Goal: Information Seeking & Learning: Learn about a topic

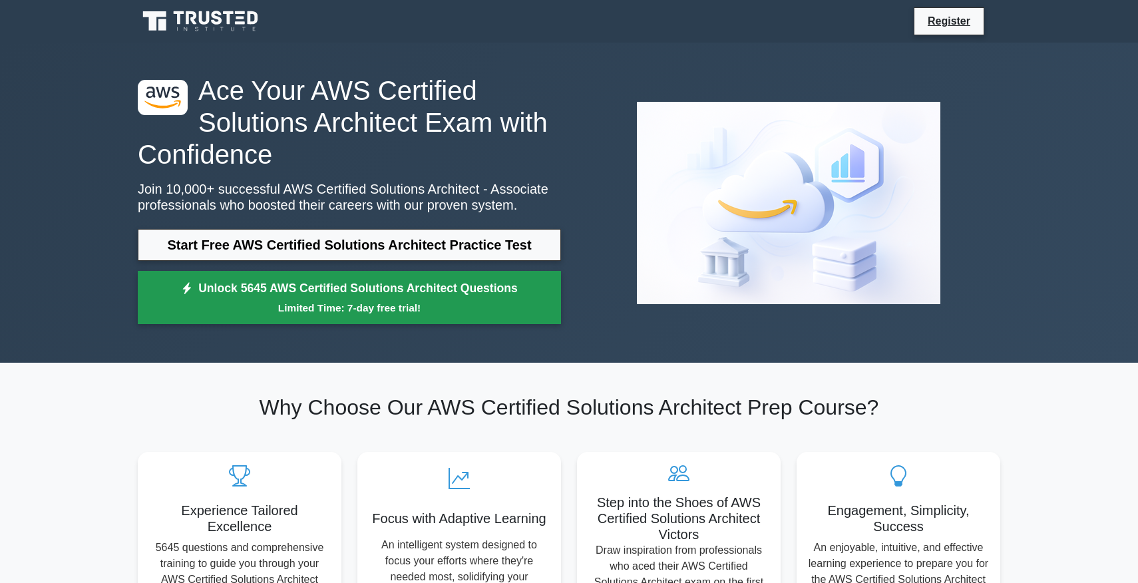
click at [385, 306] on small "Limited Time: 7-day free trial!" at bounding box center [349, 307] width 390 height 15
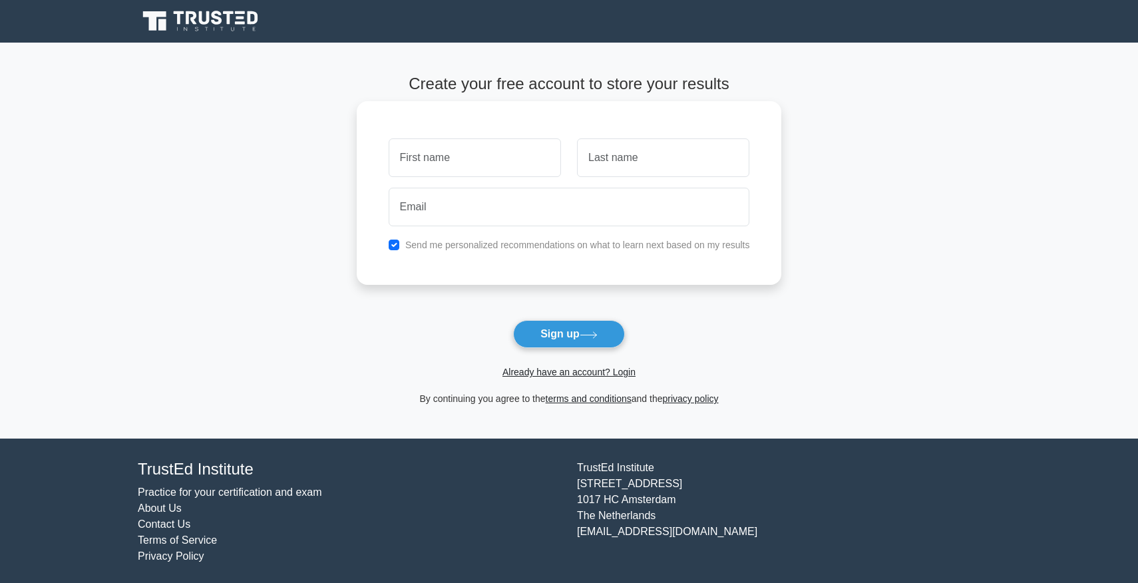
click at [485, 162] on input "text" at bounding box center [475, 157] width 172 height 39
type input "[PERSON_NAME]"
click at [613, 164] on input "text" at bounding box center [663, 157] width 172 height 39
type input "Parashar"
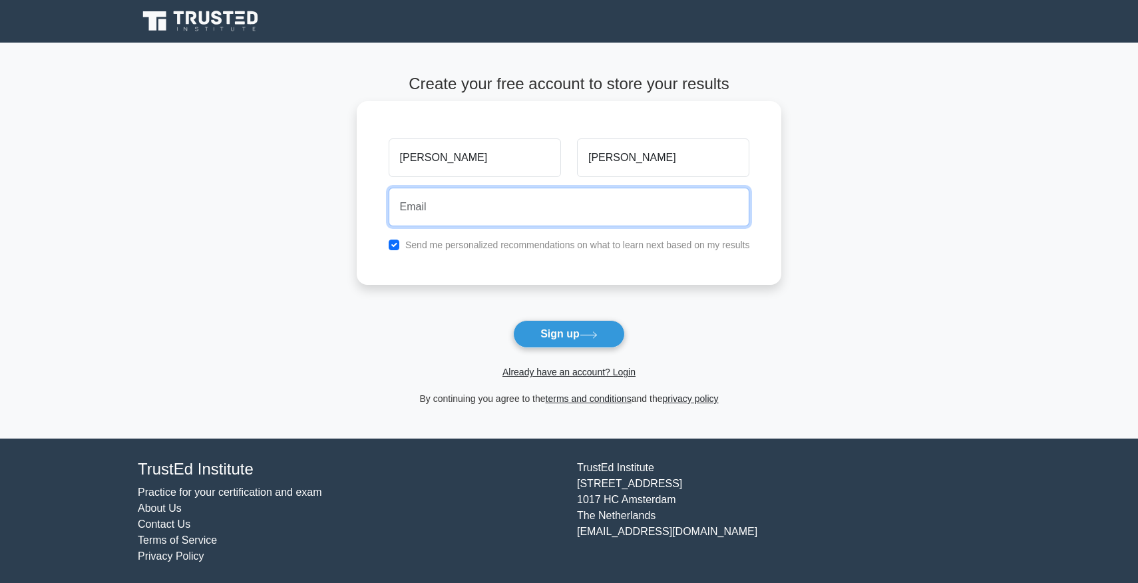
click at [544, 220] on input "email" at bounding box center [569, 207] width 361 height 39
type input "hvparashar@gmail.com"
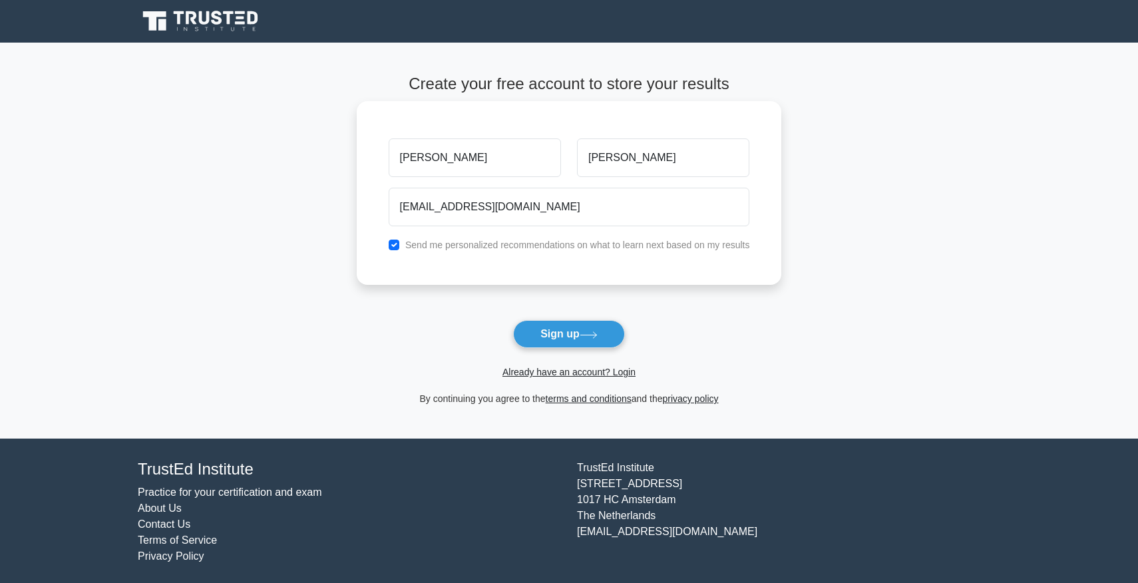
click at [487, 249] on label "Send me personalized recommendations on what to learn next based on my results" at bounding box center [577, 245] width 345 height 11
click at [427, 247] on label "Send me personalized recommendations on what to learn next based on my results" at bounding box center [577, 245] width 345 height 11
click at [401, 246] on div "Send me personalized recommendations on what to learn next based on my results" at bounding box center [569, 245] width 377 height 16
click at [391, 246] on input "checkbox" at bounding box center [394, 245] width 11 height 11
checkbox input "false"
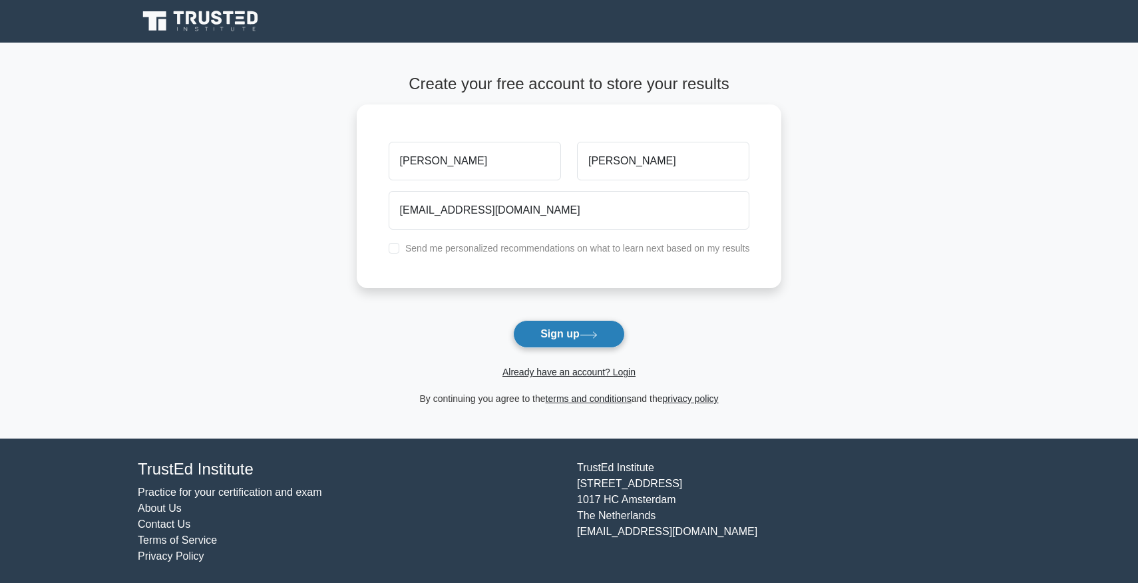
click at [570, 339] on button "Sign up" at bounding box center [569, 334] width 112 height 28
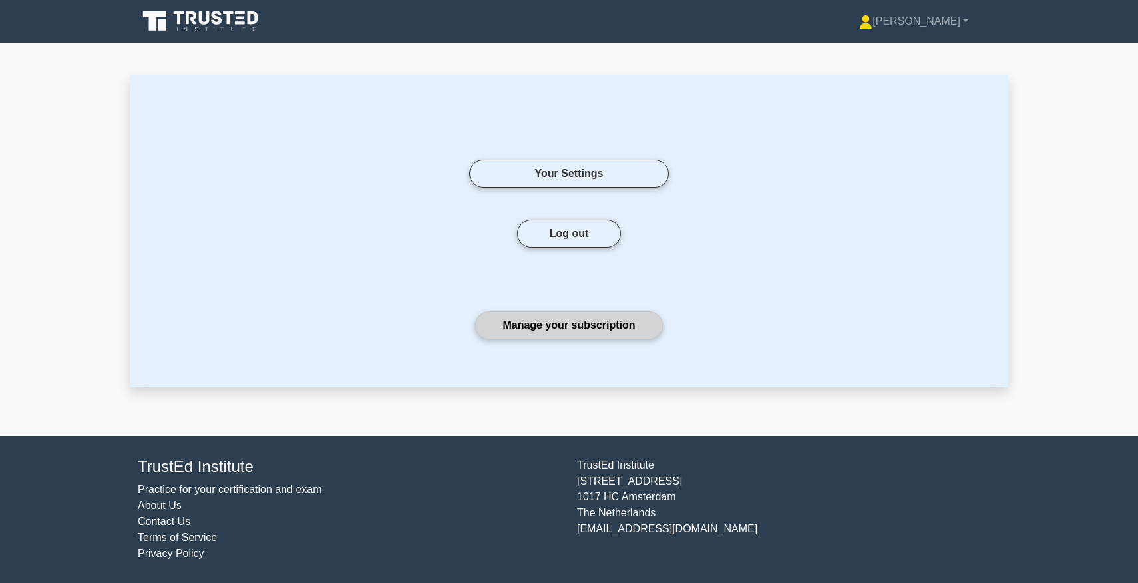
click at [576, 324] on link "Manage your subscription" at bounding box center [568, 325] width 187 height 28
click at [202, 17] on icon at bounding box center [205, 17] width 11 height 13
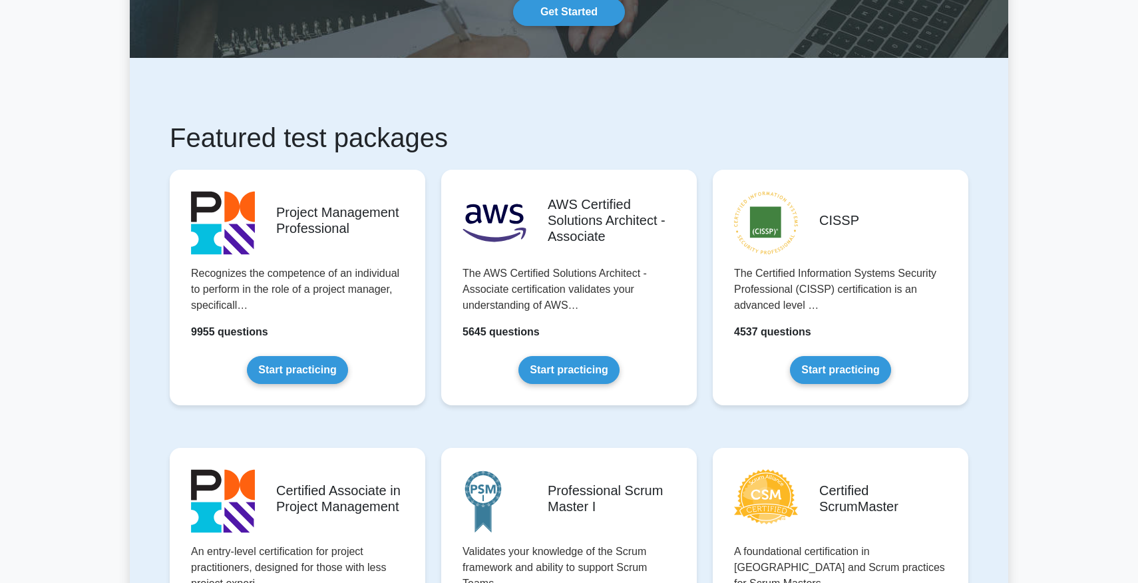
scroll to position [230, 0]
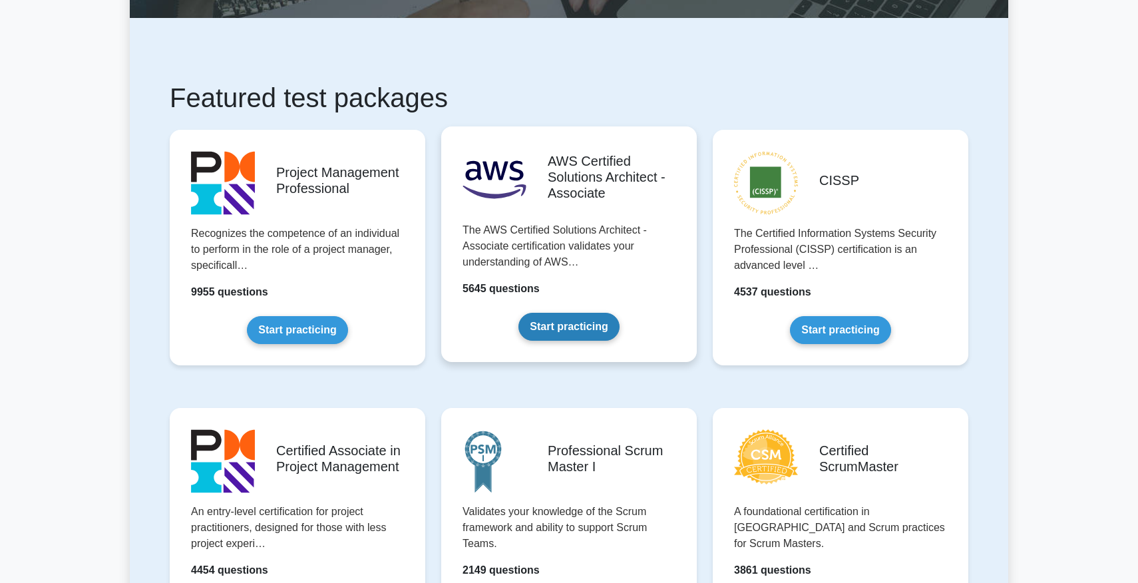
click at [555, 327] on link "Start practicing" at bounding box center [568, 327] width 100 height 28
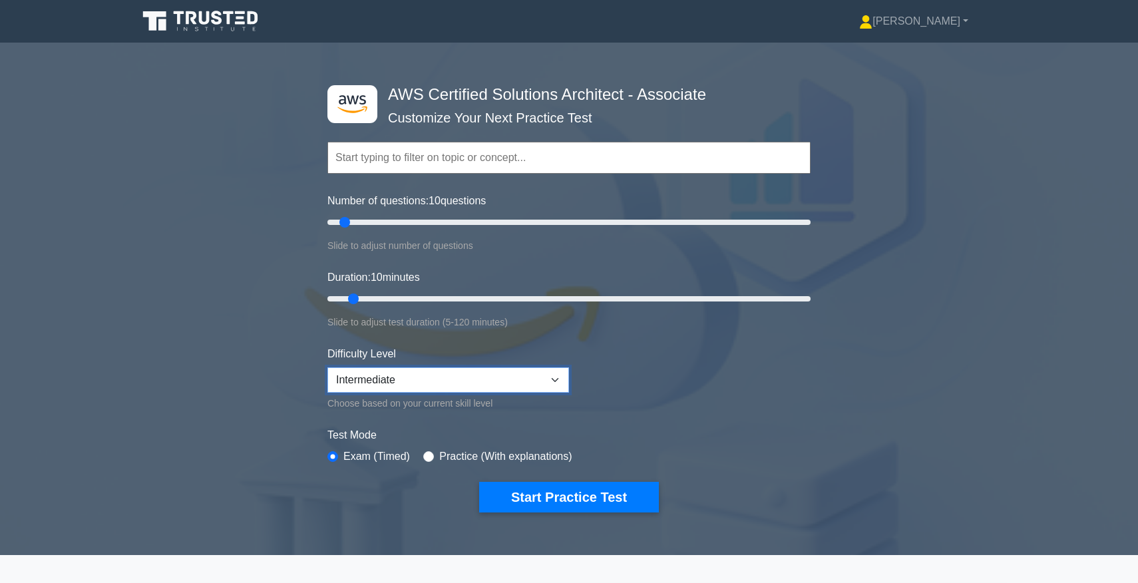
click at [465, 387] on select "Beginner Intermediate Expert" at bounding box center [448, 379] width 242 height 25
select select "expert"
click at [556, 499] on button "Start Practice Test" at bounding box center [569, 497] width 180 height 31
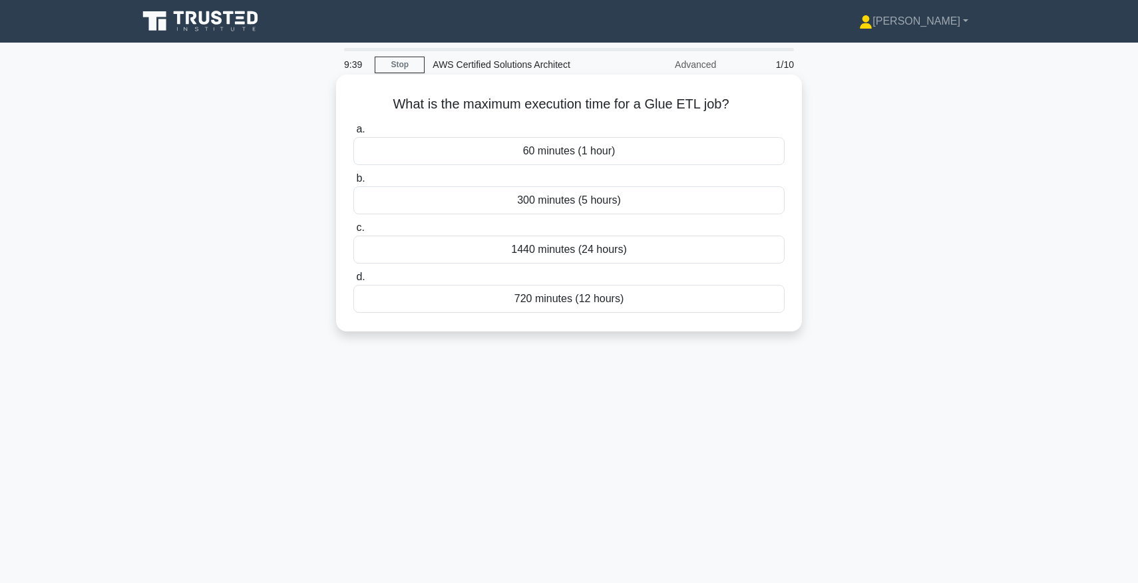
click at [543, 202] on div "300 minutes (5 hours)" at bounding box center [568, 200] width 431 height 28
click at [353, 183] on input "b. 300 minutes (5 hours)" at bounding box center [353, 178] width 0 height 9
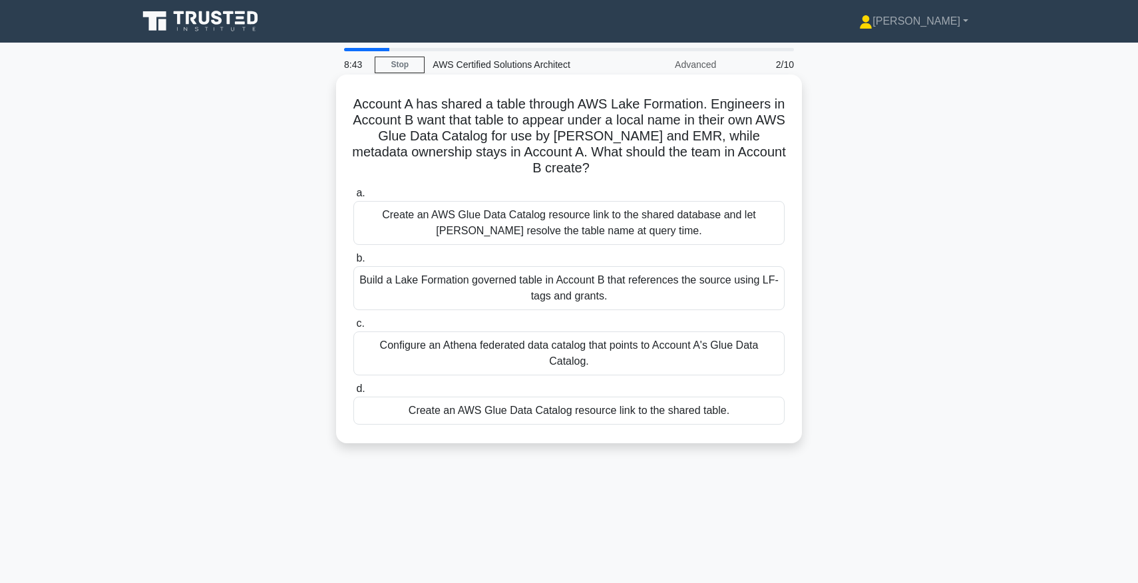
click at [554, 227] on div "Create an AWS Glue Data Catalog resource link to the shared database and let [P…" at bounding box center [568, 223] width 431 height 44
click at [353, 198] on input "a. Create an AWS Glue Data Catalog resource link to the shared database and let…" at bounding box center [353, 193] width 0 height 9
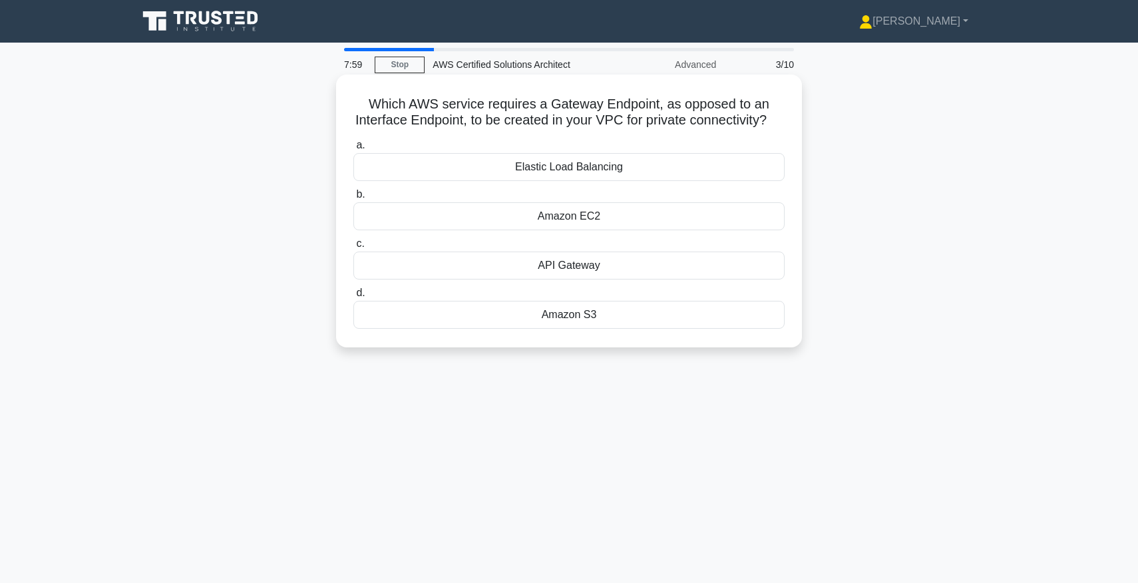
click at [583, 319] on div "Amazon S3" at bounding box center [568, 315] width 431 height 28
click at [353, 297] on input "d. Amazon S3" at bounding box center [353, 293] width 0 height 9
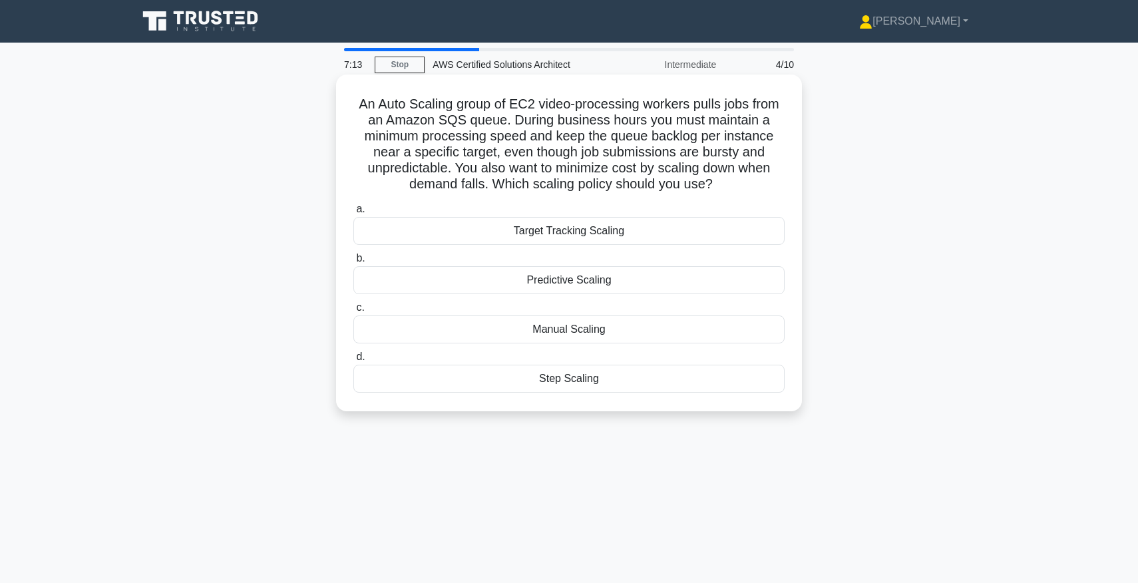
click at [567, 227] on div "Target Tracking Scaling" at bounding box center [568, 231] width 431 height 28
click at [353, 214] on input "a. Target Tracking Scaling" at bounding box center [353, 209] width 0 height 9
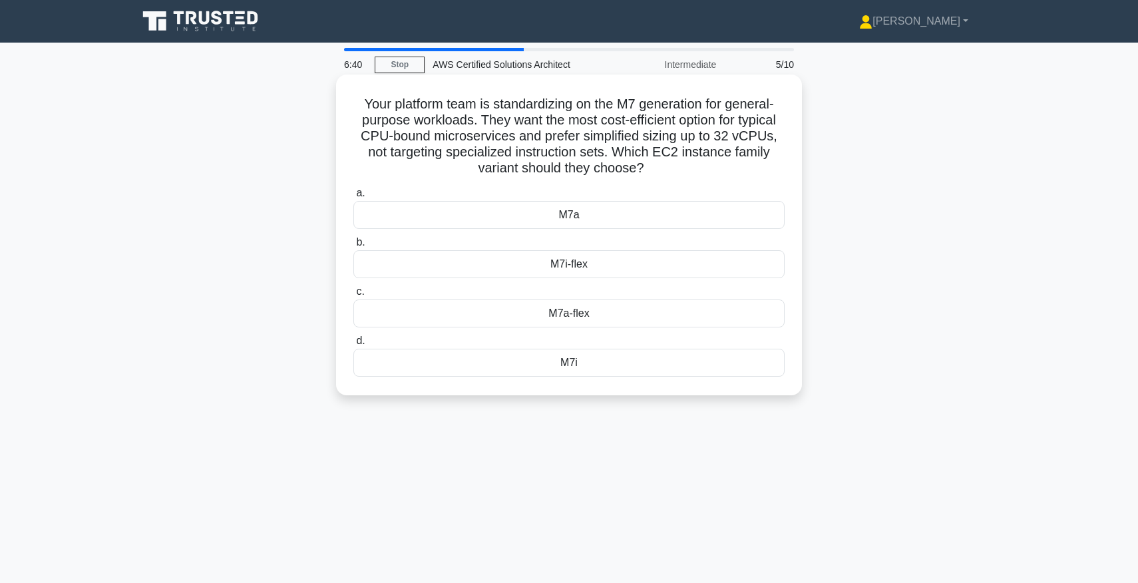
click at [565, 316] on div "M7a-flex" at bounding box center [568, 313] width 431 height 28
click at [353, 296] on input "c. M7a-flex" at bounding box center [353, 292] width 0 height 9
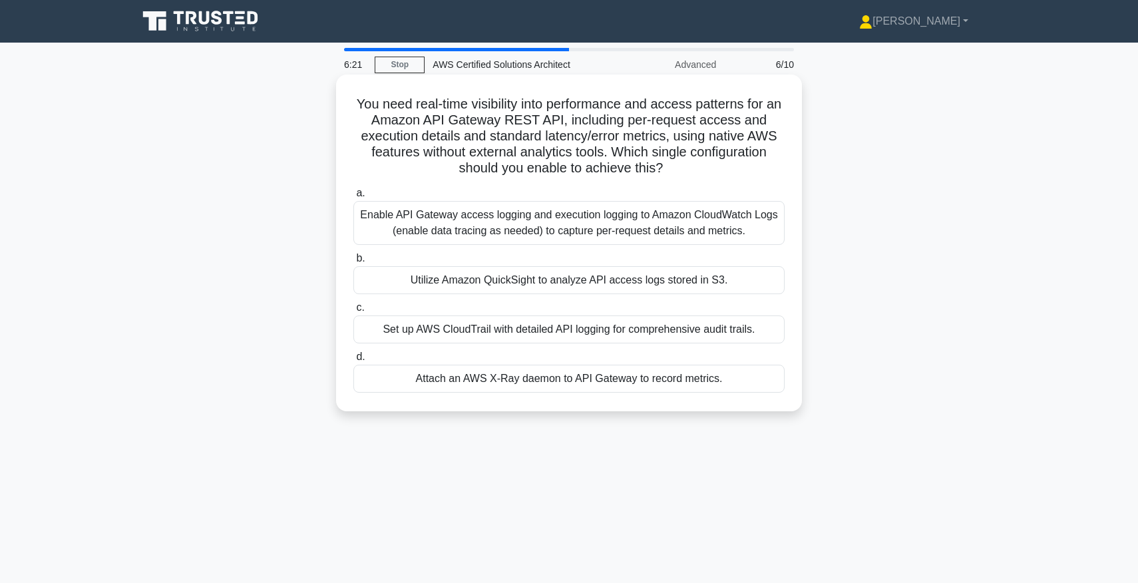
click at [560, 383] on div "Attach an AWS X-Ray daemon to API Gateway to record metrics." at bounding box center [568, 379] width 431 height 28
click at [353, 361] on input "d. Attach an AWS X-Ray daemon to API Gateway to record metrics." at bounding box center [353, 357] width 0 height 9
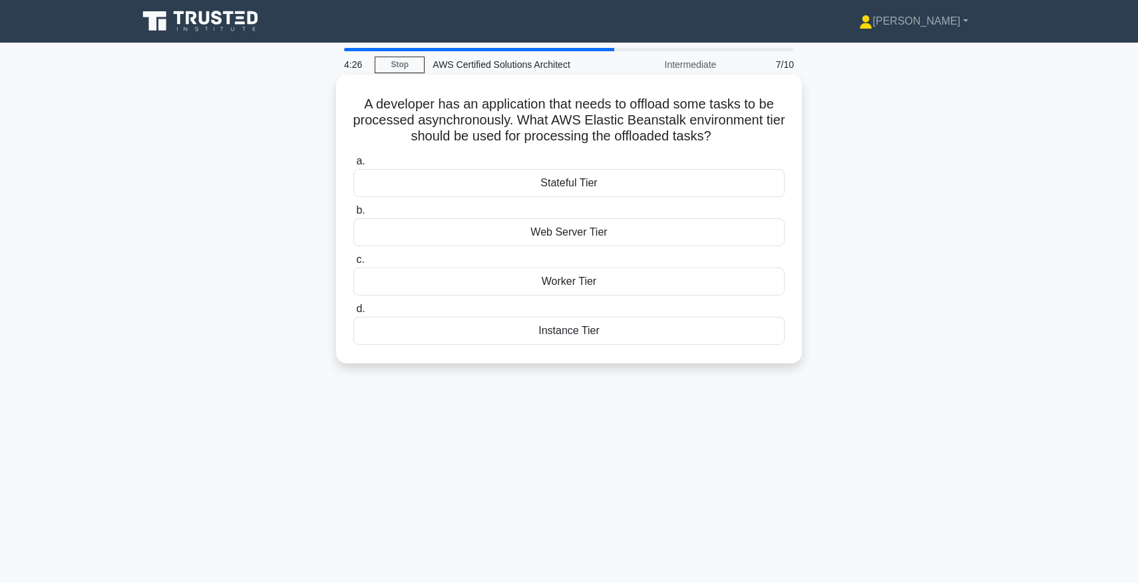
click at [594, 187] on div "Stateful Tier" at bounding box center [568, 183] width 431 height 28
click at [353, 166] on input "a. Stateful Tier" at bounding box center [353, 161] width 0 height 9
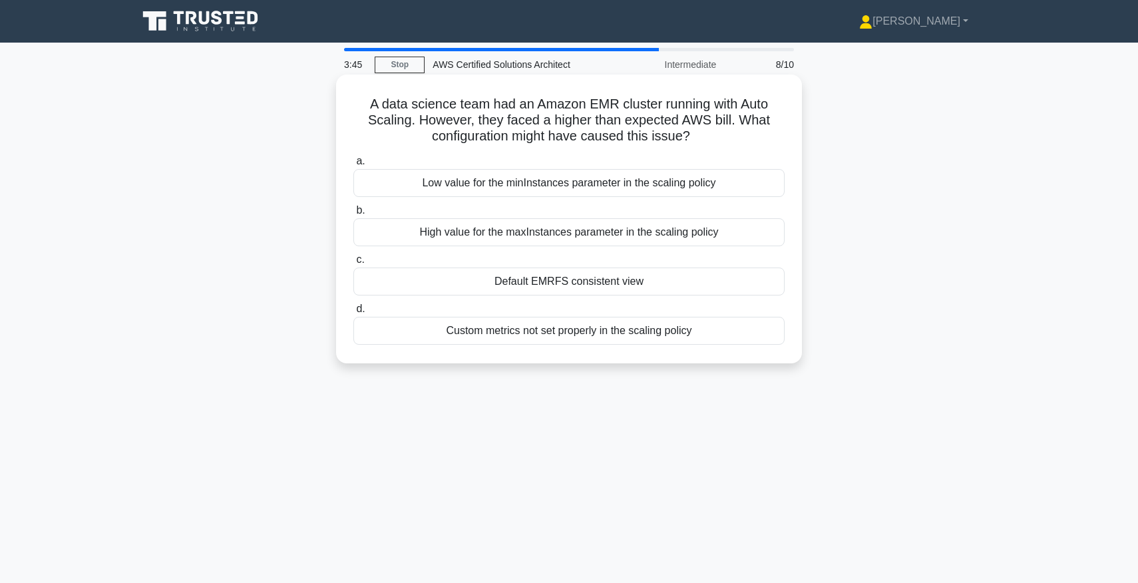
click at [570, 230] on div "High value for the maxInstances parameter in the scaling policy" at bounding box center [568, 232] width 431 height 28
click at [353, 215] on input "b. High value for the maxInstances parameter in the scaling policy" at bounding box center [353, 210] width 0 height 9
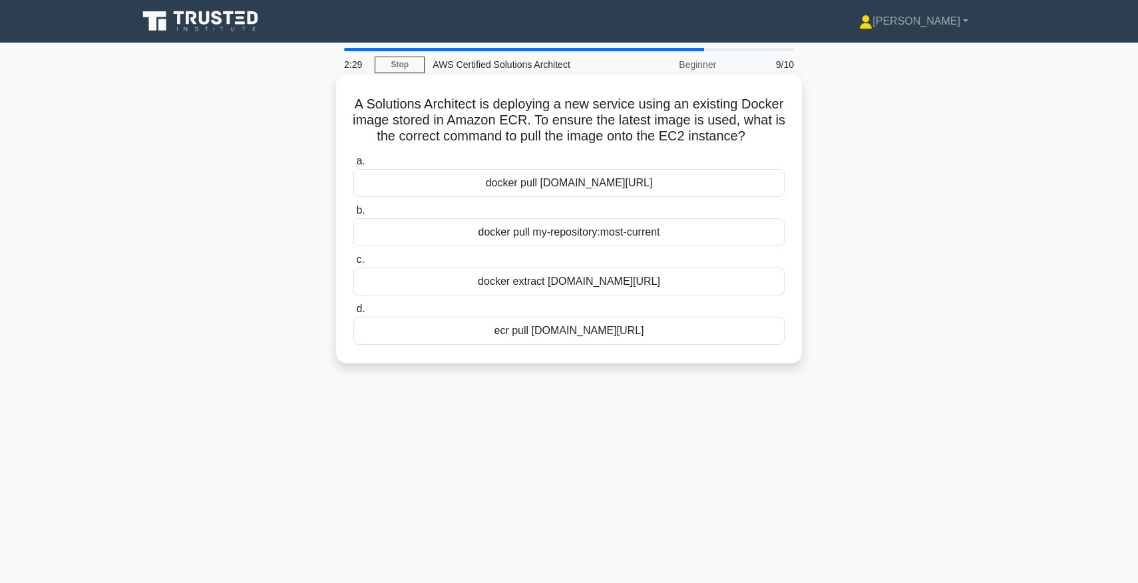
click at [579, 181] on div "docker pull 123456789012.dkr.ecr.region.amazonaws.com/my-repository:latest" at bounding box center [568, 183] width 431 height 28
click at [353, 166] on input "a. docker pull 123456789012.dkr.ecr.region.amazonaws.com/my-repository:latest" at bounding box center [353, 161] width 0 height 9
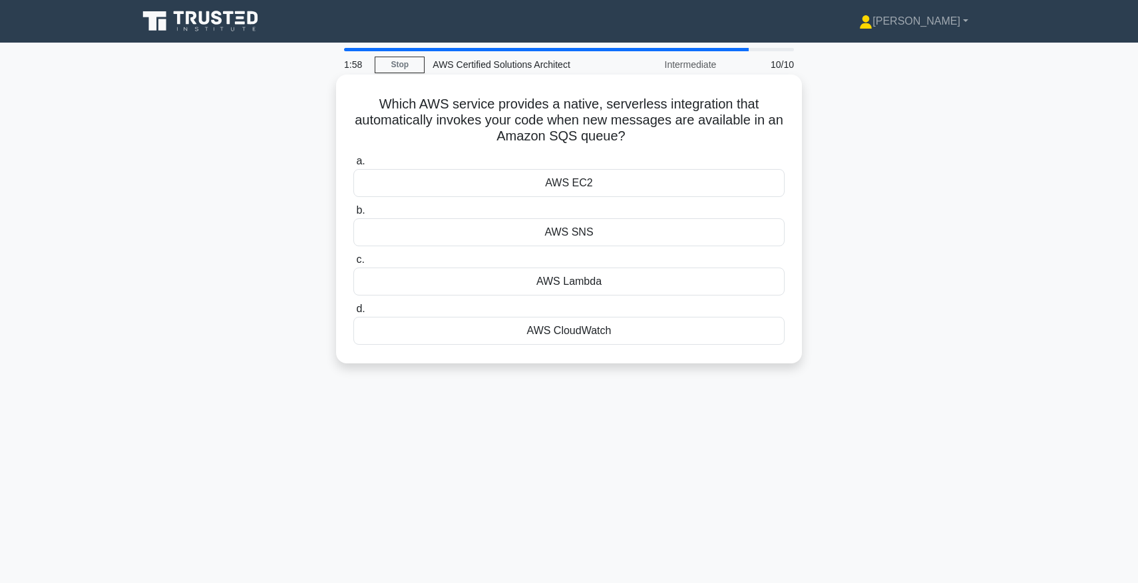
click at [590, 236] on div "AWS SNS" at bounding box center [568, 232] width 431 height 28
click at [353, 215] on input "b. AWS SNS" at bounding box center [353, 210] width 0 height 9
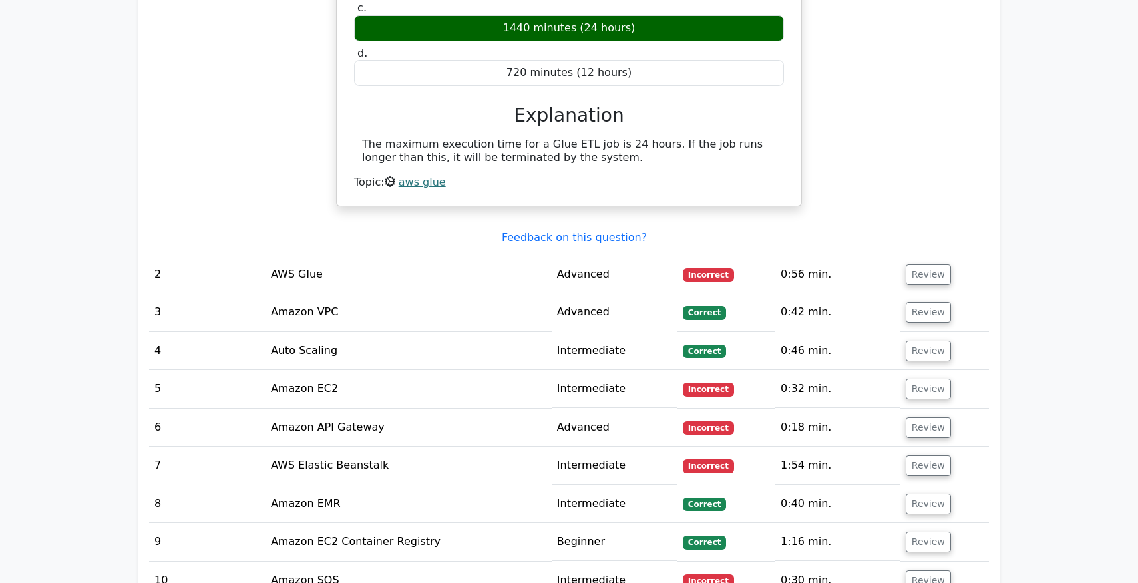
scroll to position [1032, 0]
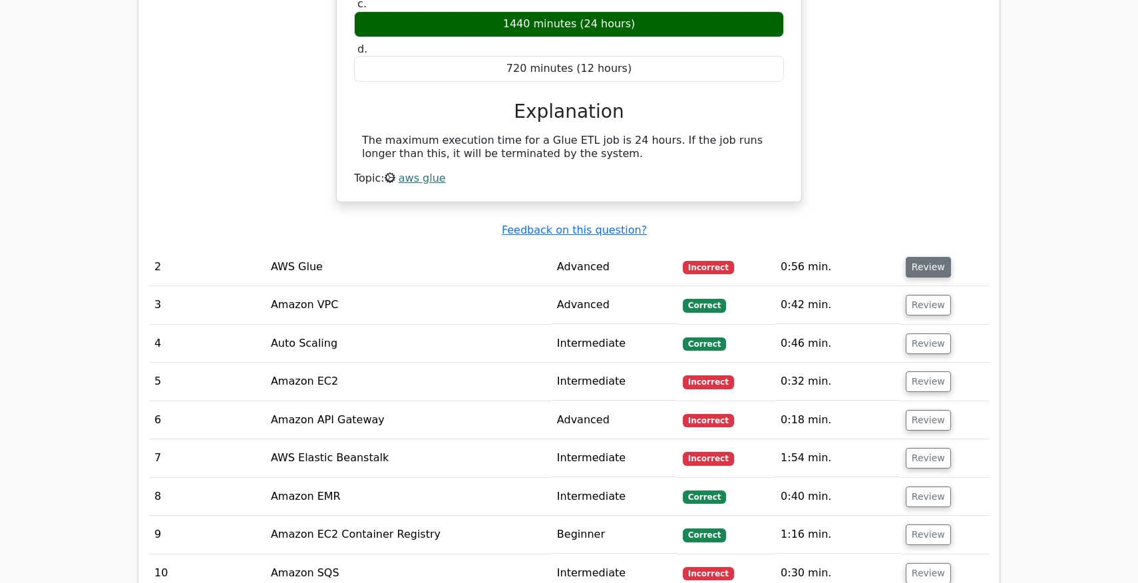
click at [920, 272] on button "Review" at bounding box center [928, 267] width 45 height 21
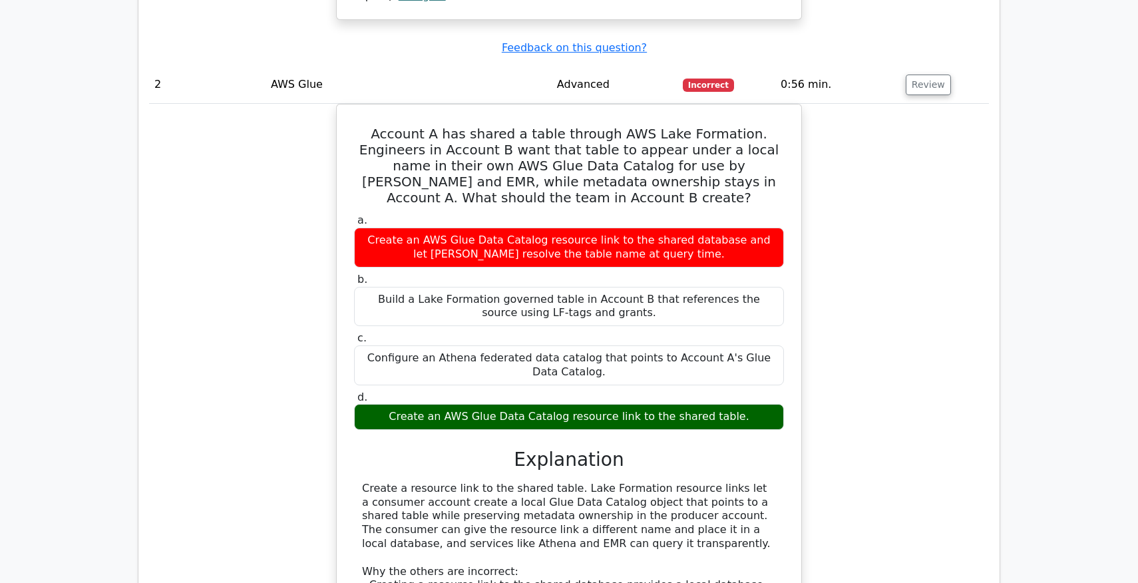
scroll to position [1217, 0]
